Goal: Task Accomplishment & Management: Complete application form

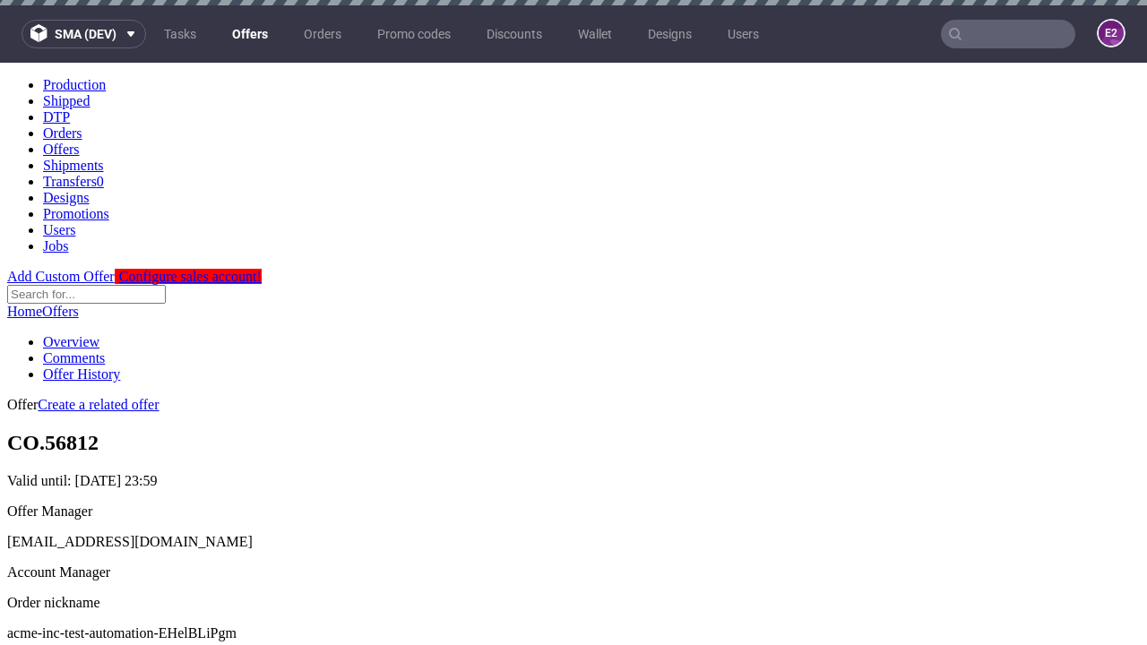
scroll to position [177, 0]
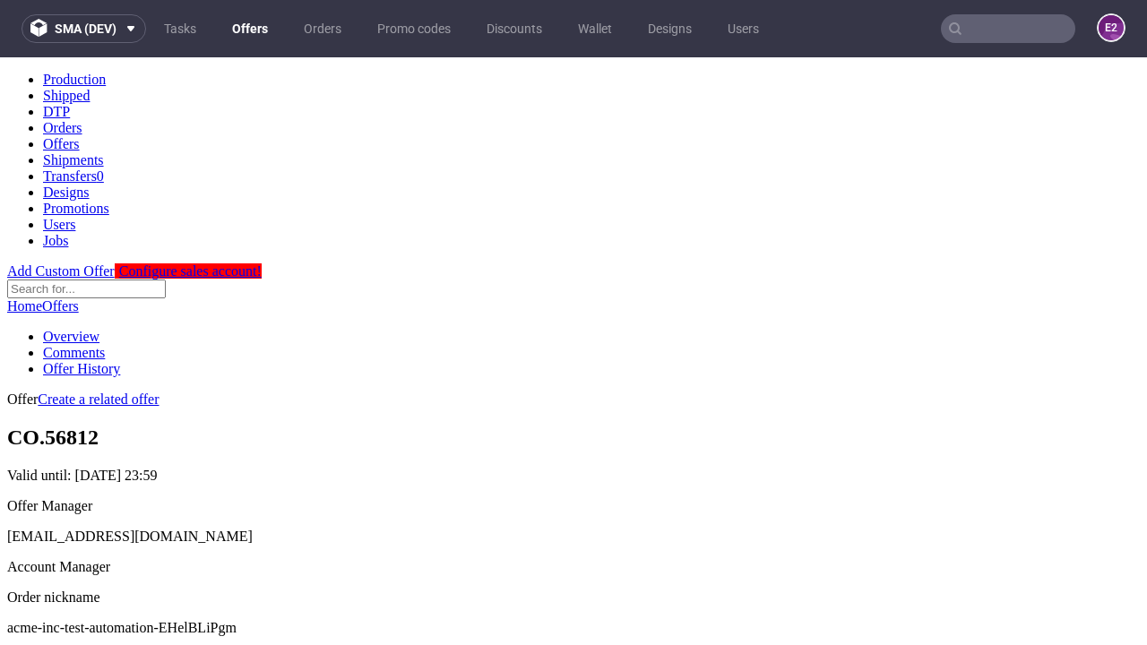
scroll to position [611, 0]
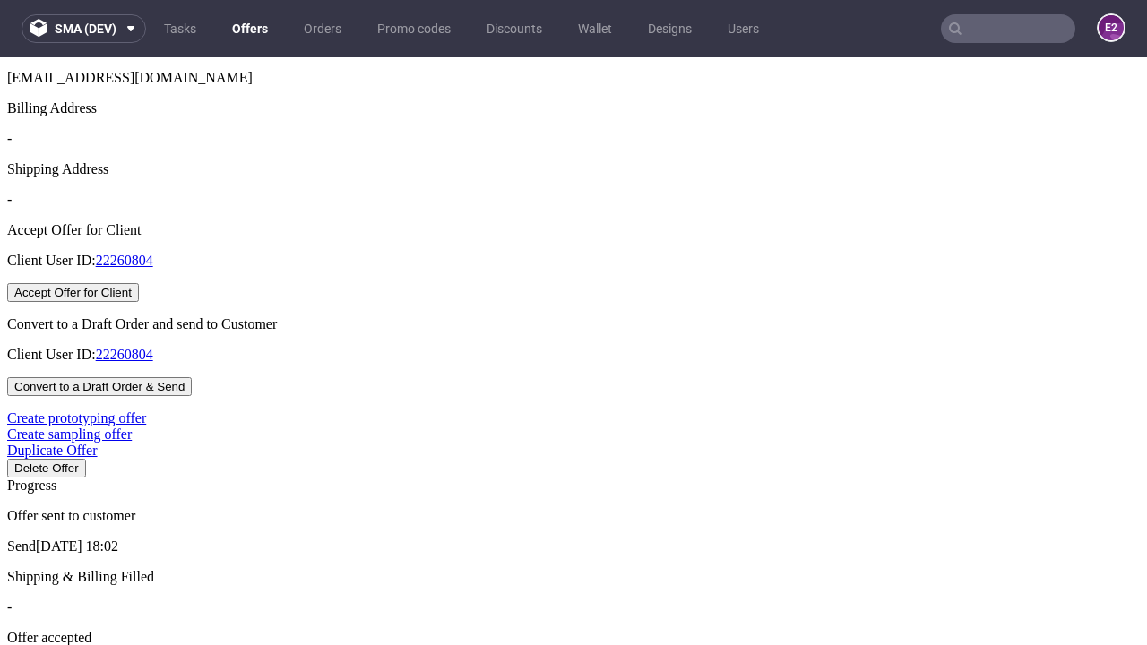
click at [139, 302] on button "Accept Offer for Client" at bounding box center [73, 292] width 132 height 19
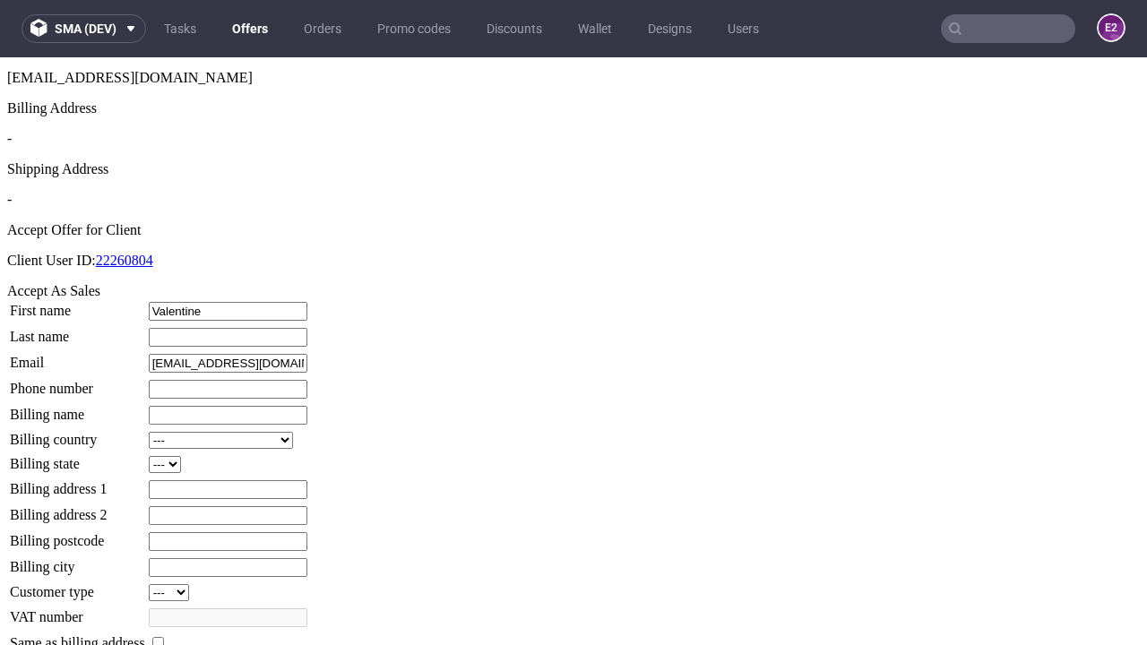
type input "Valentine"
type input "[PERSON_NAME]"
type input "1509813888"
type input "Deshawn_Weimann8"
select select "13"
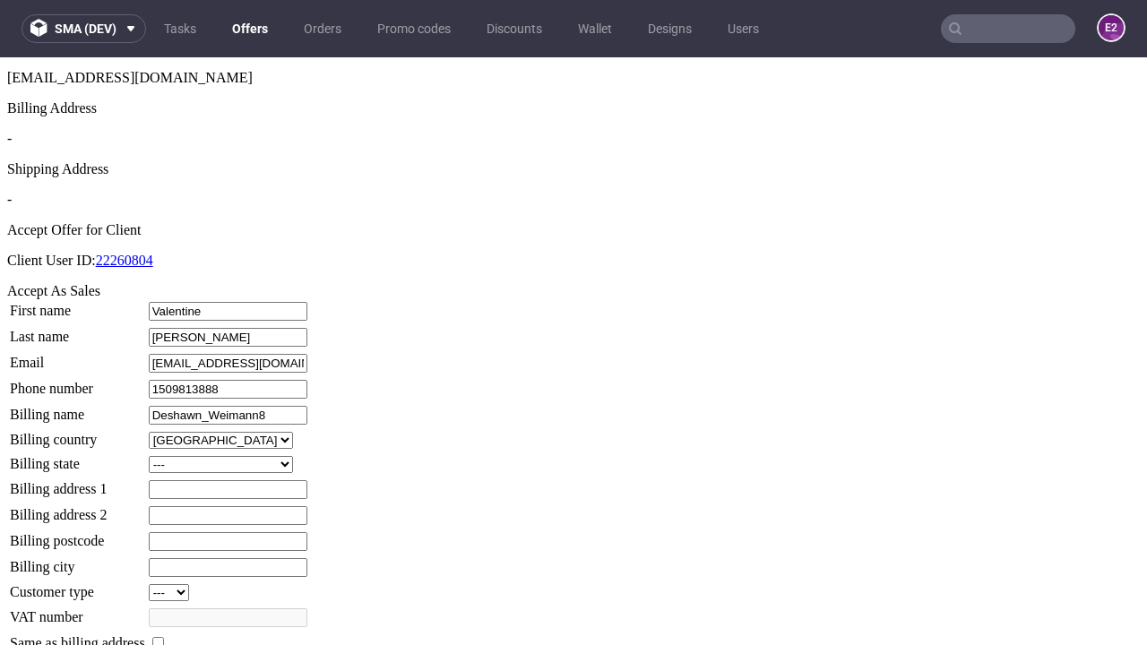
select select "132"
type input "Deshawn_Weimann8"
type input "6 [PERSON_NAME] Meadow"
type input "ML1 6LS"
type input "[PERSON_NAME]-under-[PERSON_NAME]"
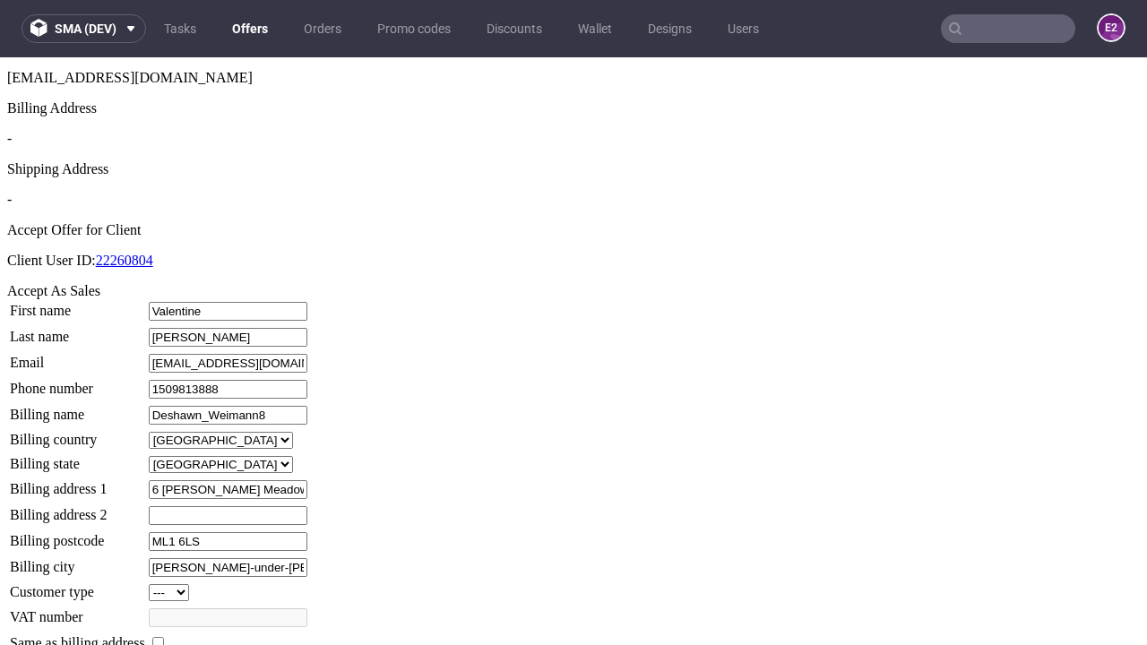
click at [164, 637] on input "checkbox" at bounding box center [158, 643] width 12 height 12
checkbox input "true"
type input "Deshawn_Weimann8"
select select "13"
type input "6 [PERSON_NAME] Meadow"
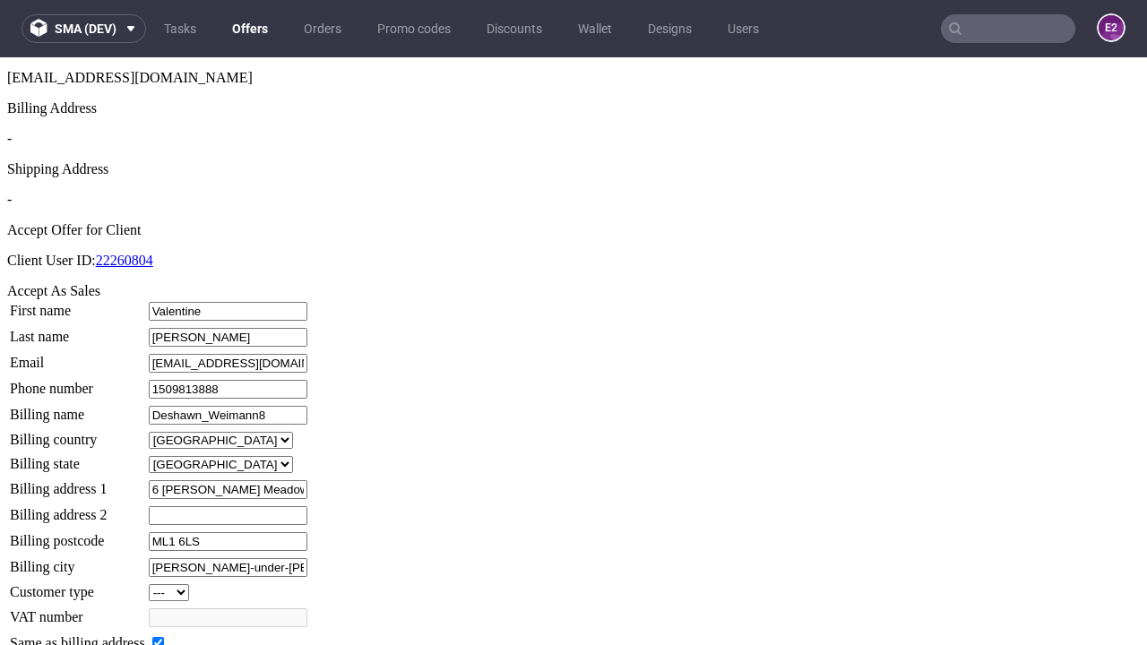
type input "ML1 6LS"
type input "[PERSON_NAME]-under-[PERSON_NAME]"
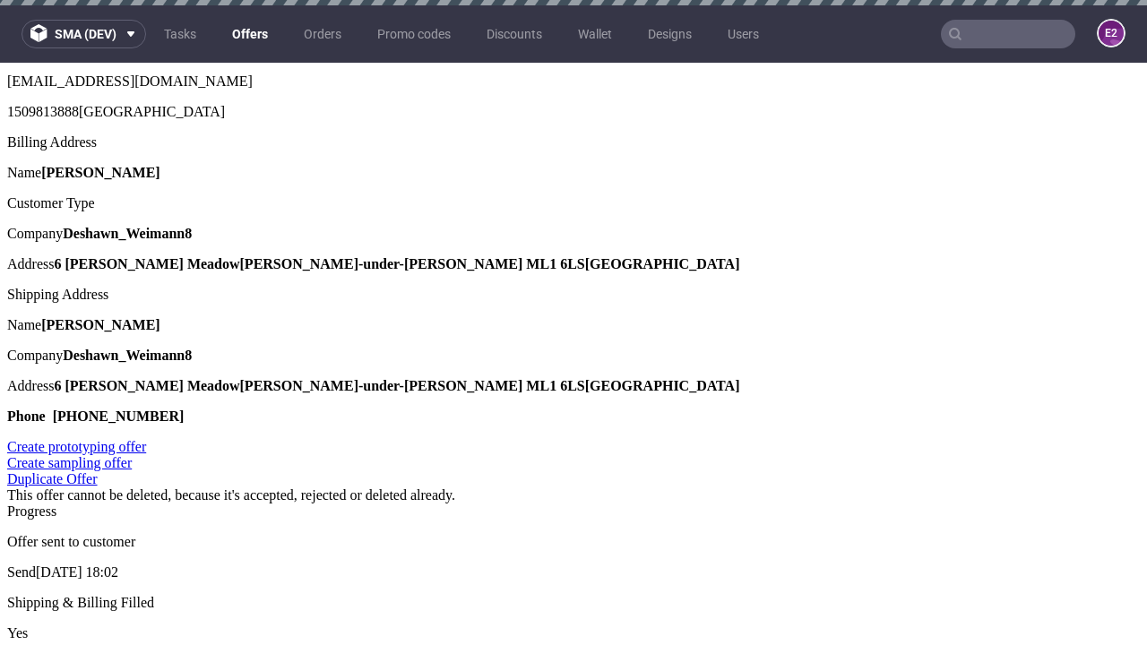
scroll to position [0, 0]
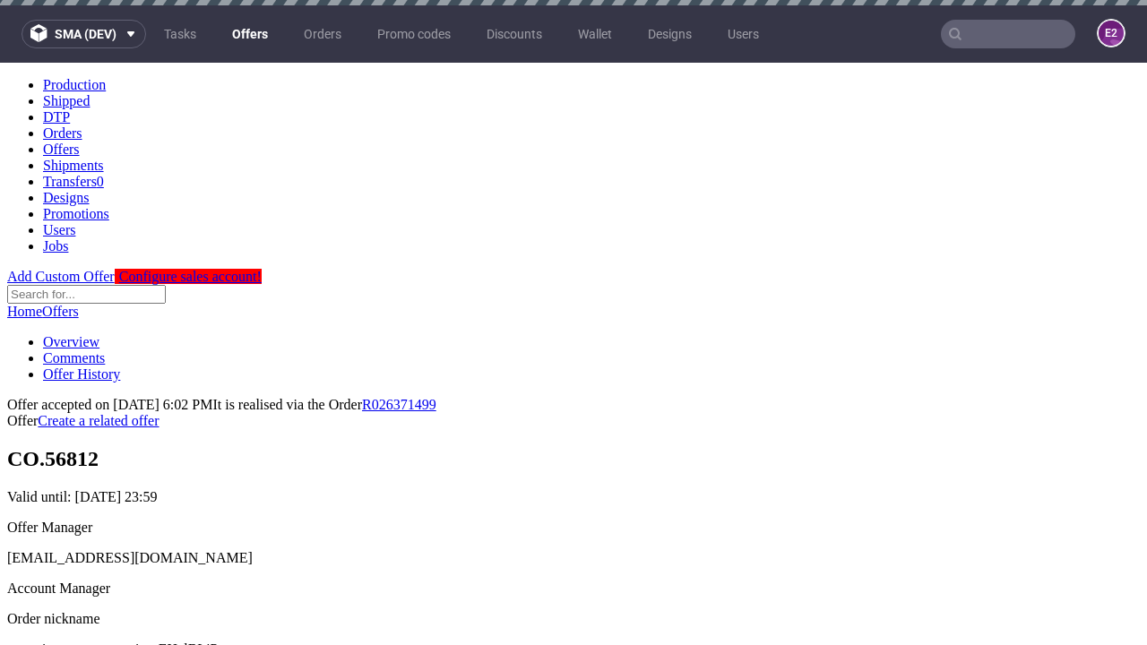
type input "[DATE]"
select select "12214305"
type input "In progress..."
